Goal: Transaction & Acquisition: Purchase product/service

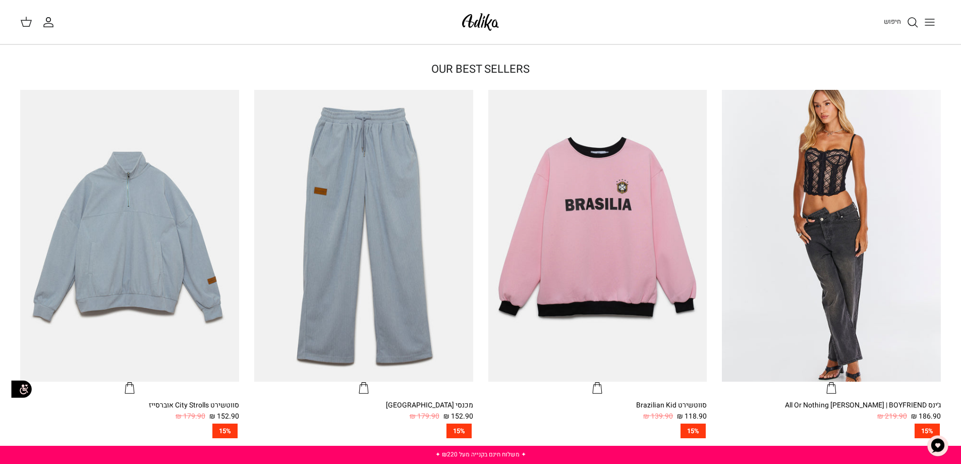
click at [928, 20] on icon "Toggle menu" at bounding box center [930, 22] width 12 height 12
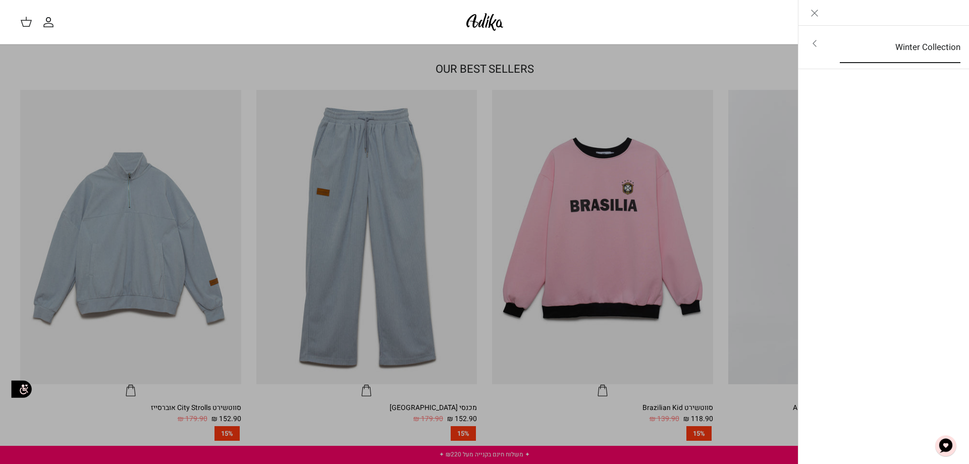
click at [921, 56] on link "Winter Collection" at bounding box center [900, 47] width 139 height 31
click at [927, 30] on ul "לכל הפריטים" at bounding box center [883, 46] width 171 height 41
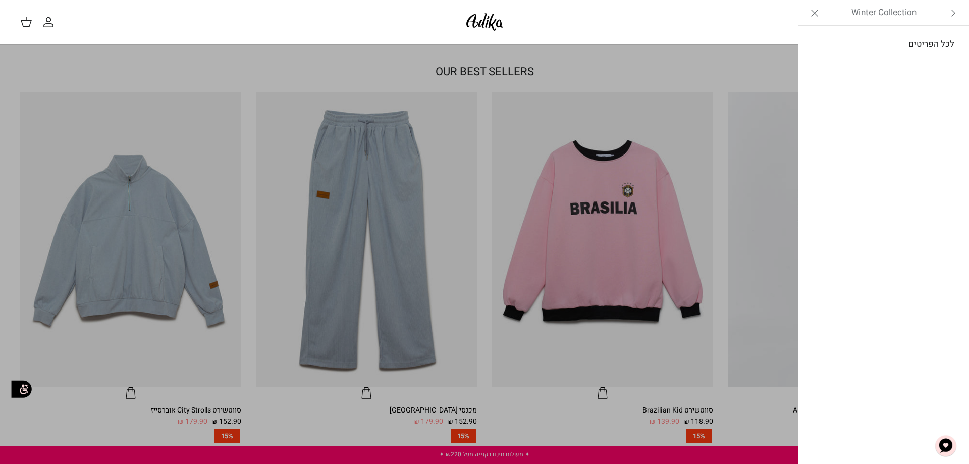
click at [927, 41] on link "לכל הפריטים" at bounding box center [883, 44] width 161 height 25
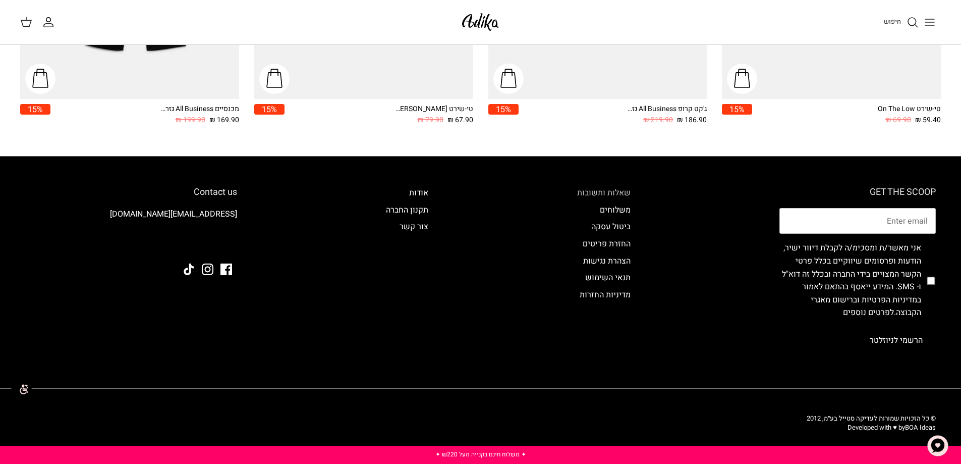
scroll to position [1378, 0]
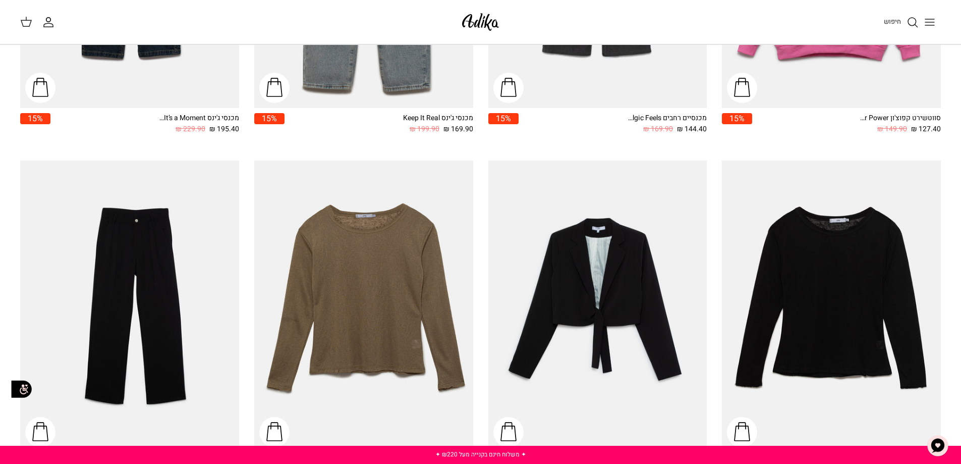
click at [484, 16] on img at bounding box center [480, 22] width 43 height 24
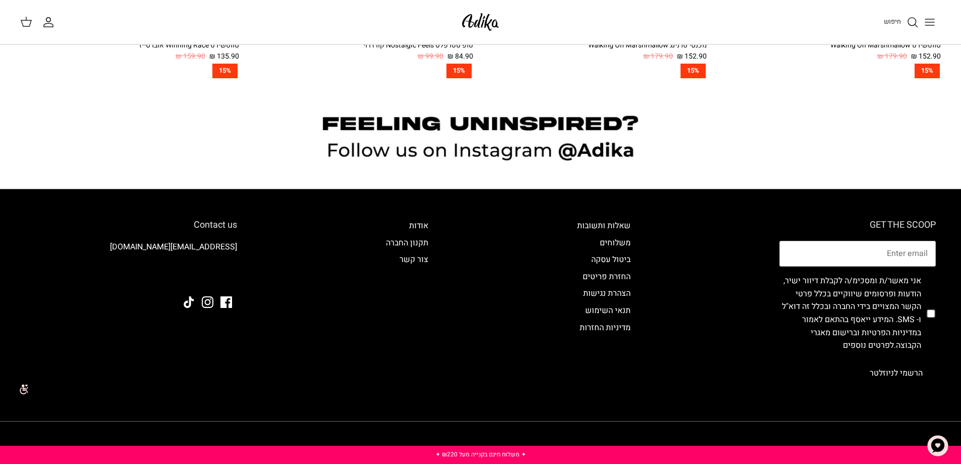
scroll to position [1069, 0]
